Goal: Task Accomplishment & Management: Use online tool/utility

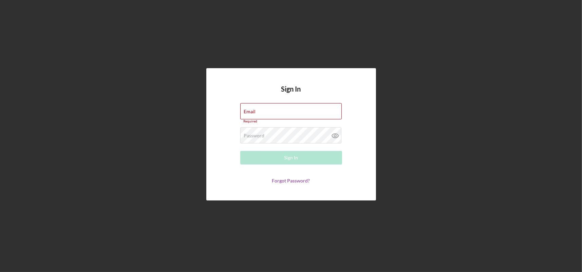
type input "[EMAIL_ADDRESS][DOMAIN_NAME]"
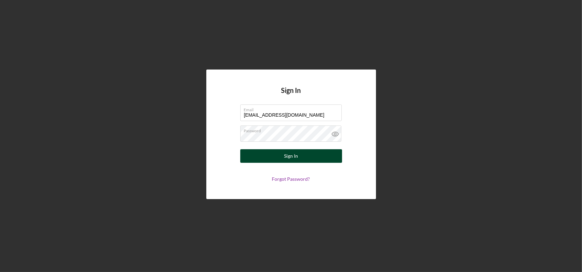
click at [285, 162] on div "Sign In" at bounding box center [291, 156] width 14 height 14
